Goal: Task Accomplishment & Management: Use online tool/utility

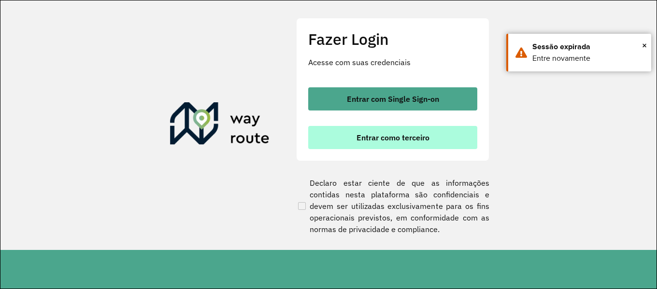
click at [446, 145] on button "Entrar como terceiro" at bounding box center [392, 137] width 169 height 23
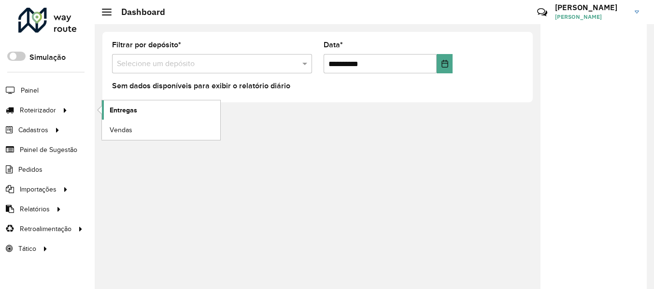
click at [127, 116] on link "Entregas" at bounding box center [161, 109] width 118 height 19
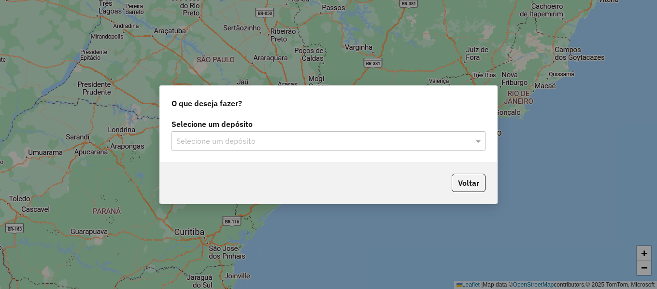
click at [316, 145] on input "text" at bounding box center [318, 142] width 285 height 12
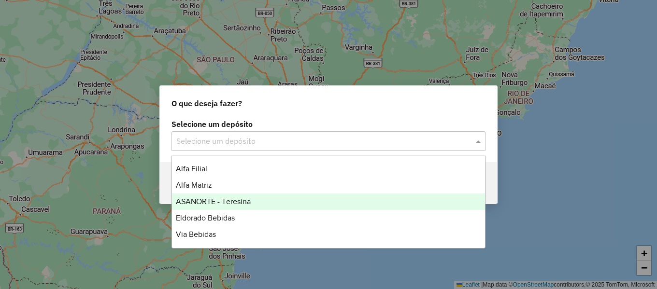
click at [242, 200] on span "ASANORTE - Teresina" at bounding box center [213, 202] width 75 height 8
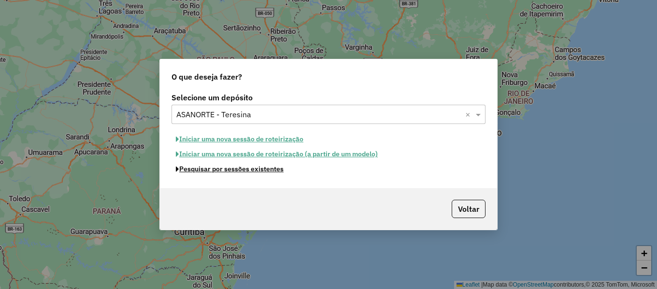
click at [262, 172] on button "Pesquisar por sessões existentes" at bounding box center [229, 169] width 116 height 15
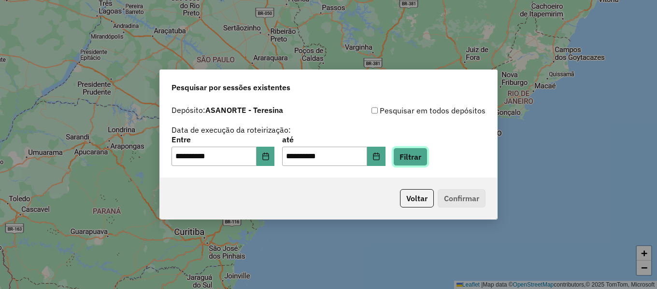
click at [416, 160] on button "Filtrar" at bounding box center [410, 157] width 34 height 18
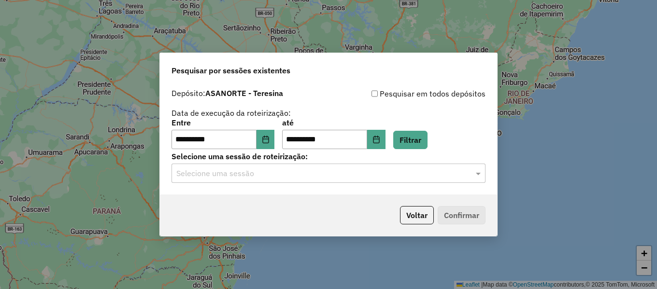
click at [331, 177] on input "text" at bounding box center [318, 174] width 285 height 12
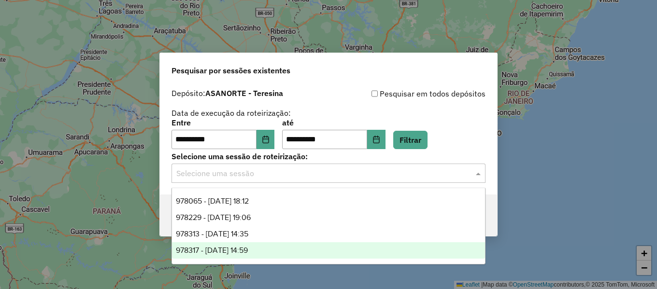
click at [280, 249] on div "978317 - [DATE] 14:59" at bounding box center [328, 251] width 313 height 16
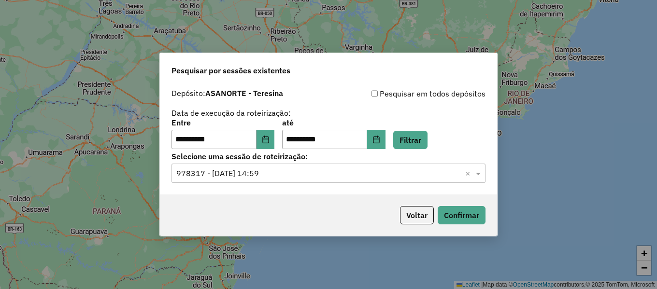
click at [457, 206] on p-footer "Voltar Confirmar" at bounding box center [440, 215] width 89 height 18
click at [456, 211] on button "Confirmar" at bounding box center [462, 215] width 48 height 18
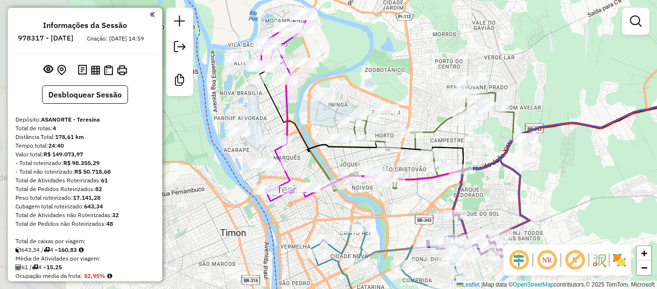
drag, startPoint x: 386, startPoint y: 180, endPoint x: 588, endPoint y: 185, distance: 201.5
click at [569, 172] on div "Janela de atendimento Grade de atendimento Capacidade Transportadoras Veículos …" at bounding box center [328, 144] width 657 height 289
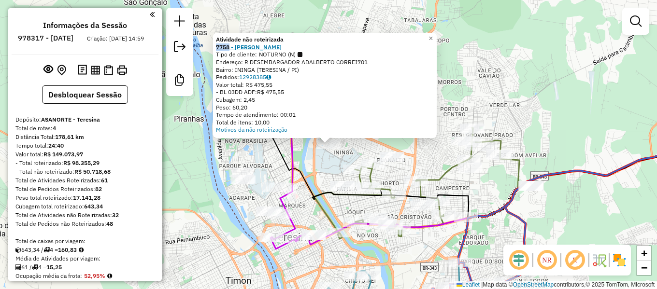
drag, startPoint x: 214, startPoint y: 47, endPoint x: 233, endPoint y: 48, distance: 18.4
click at [233, 48] on div "Atividade não roteirizada 7758 - RONALDO RIBEIRO MARQ Tipo de cliente: NOTURNO …" at bounding box center [325, 85] width 224 height 105
copy strong "7758"
click at [433, 35] on span "×" at bounding box center [430, 38] width 4 height 8
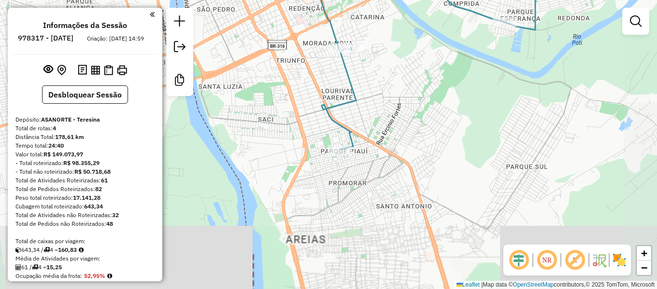
drag, startPoint x: 453, startPoint y: 211, endPoint x: 385, endPoint y: 107, distance: 124.6
click at [385, 107] on div "Janela de atendimento Grade de atendimento Capacidade Transportadoras Veículos …" at bounding box center [328, 144] width 657 height 289
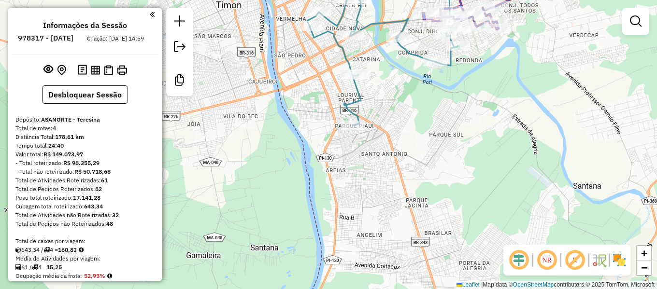
drag, startPoint x: 371, startPoint y: 231, endPoint x: 379, endPoint y: 171, distance: 60.9
click at [377, 174] on div "Janela de atendimento Grade de atendimento Capacidade Transportadoras Veículos …" at bounding box center [328, 144] width 657 height 289
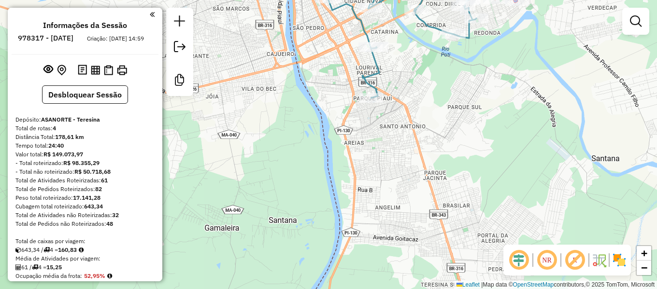
drag, startPoint x: 392, startPoint y: 221, endPoint x: 396, endPoint y: 174, distance: 47.5
click at [396, 174] on div "Janela de atendimento Grade de atendimento Capacidade Transportadoras Veículos …" at bounding box center [328, 144] width 657 height 289
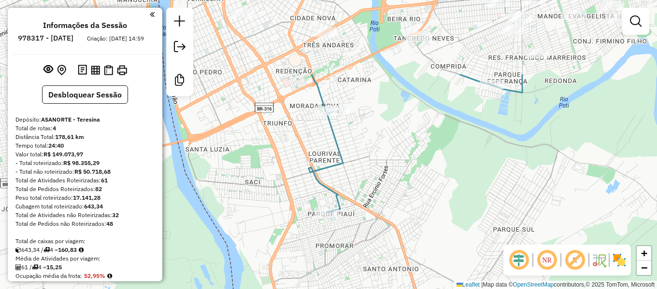
drag, startPoint x: 416, startPoint y: 126, endPoint x: 470, endPoint y: 229, distance: 116.7
click at [470, 229] on div "Janela de atendimento Grade de atendimento Capacidade Transportadoras Veículos …" at bounding box center [328, 144] width 657 height 289
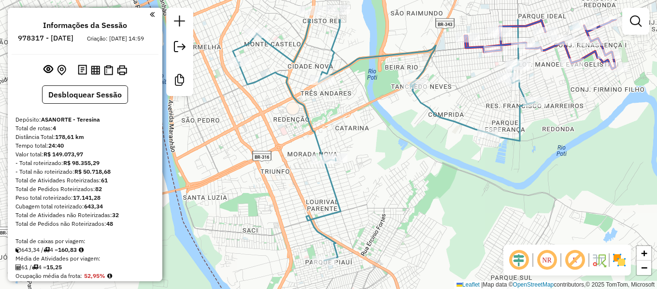
drag, startPoint x: 427, startPoint y: 133, endPoint x: 424, endPoint y: 197, distance: 63.9
click at [424, 197] on div "Janela de atendimento Grade de atendimento Capacidade Transportadoras Veículos …" at bounding box center [328, 144] width 657 height 289
